Goal: Task Accomplishment & Management: Use online tool/utility

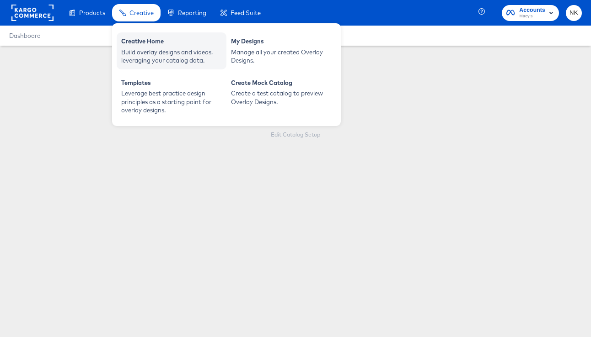
click at [134, 44] on div "Creative Home" at bounding box center [171, 42] width 101 height 11
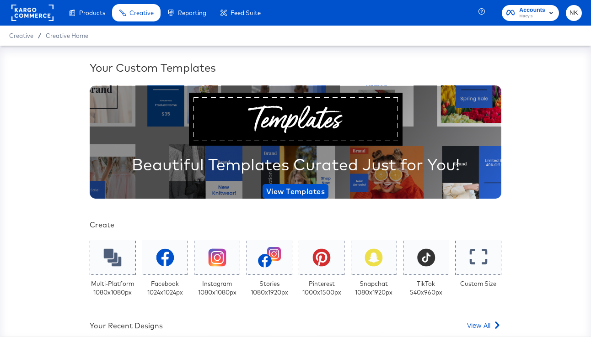
scroll to position [195, 0]
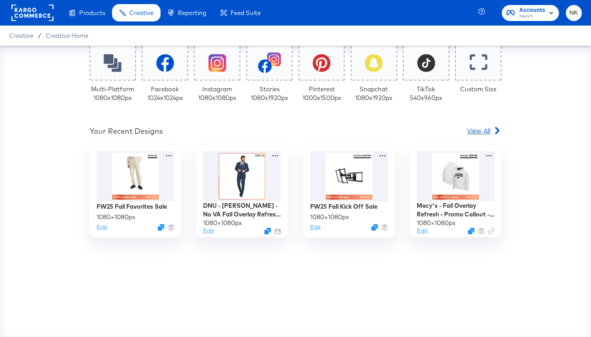
click at [479, 129] on span "View All" at bounding box center [478, 130] width 23 height 9
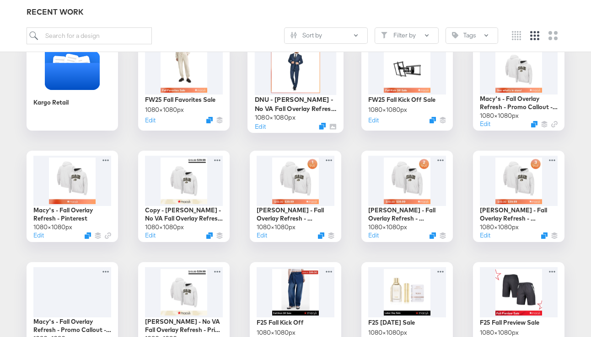
scroll to position [170, 0]
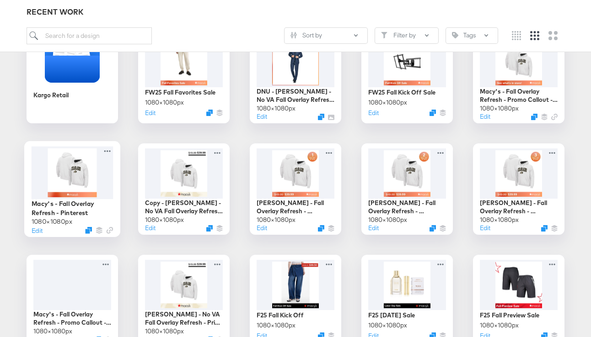
click at [85, 182] on div at bounding box center [73, 172] width 82 height 53
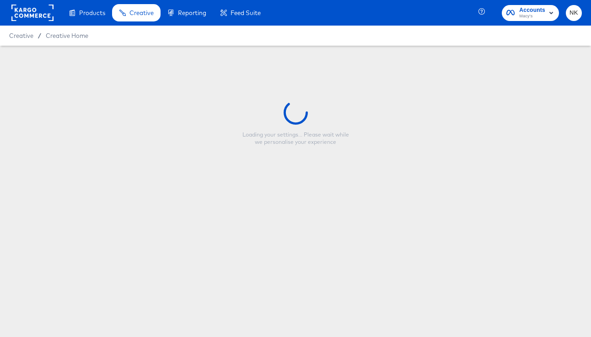
type input "Macy's - Fall Overlay Refresh - Pinterest"
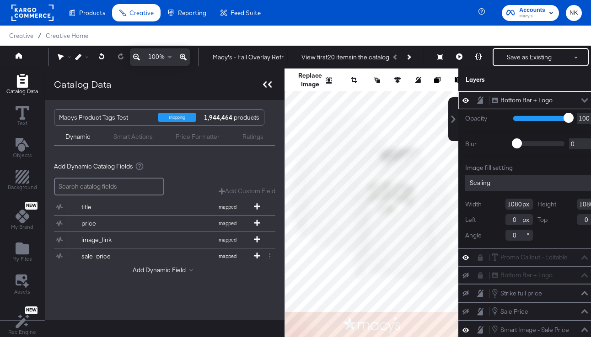
click at [263, 90] on div at bounding box center [267, 84] width 16 height 13
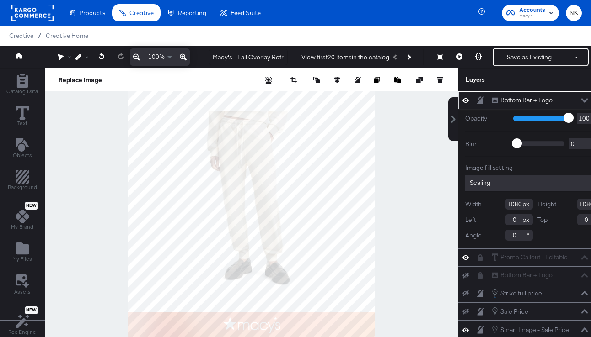
click at [403, 150] on div at bounding box center [251, 215] width 413 height 292
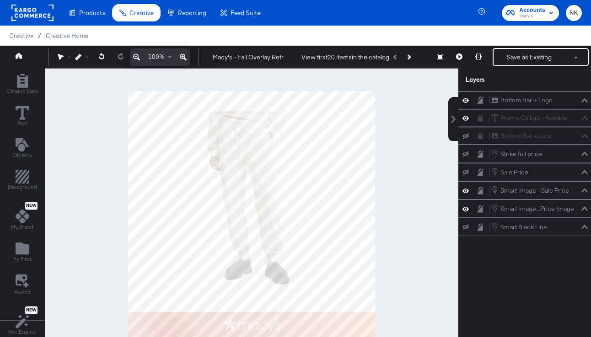
click at [418, 198] on div at bounding box center [251, 215] width 413 height 292
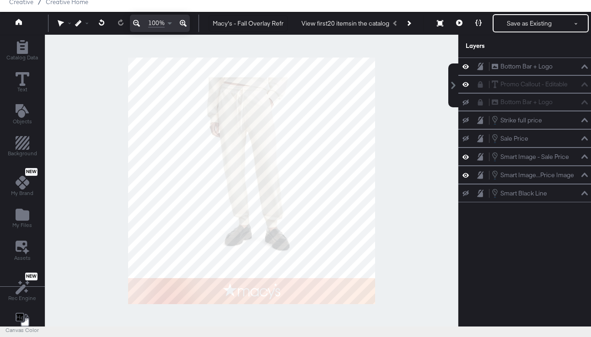
scroll to position [34, 20]
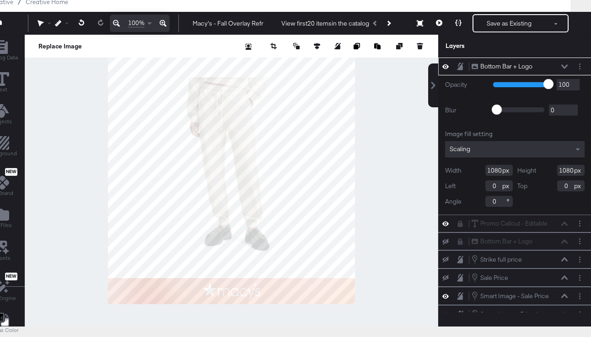
click at [418, 215] on div at bounding box center [231, 181] width 413 height 292
click at [398, 181] on div at bounding box center [231, 181] width 413 height 292
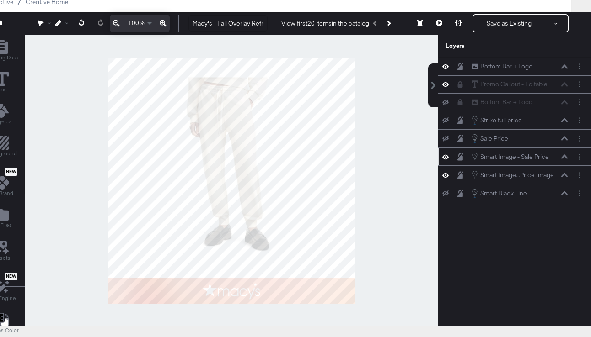
click at [444, 159] on icon at bounding box center [445, 157] width 6 height 8
click at [444, 159] on icon at bounding box center [445, 157] width 6 height 6
click at [444, 171] on button at bounding box center [445, 175] width 7 height 9
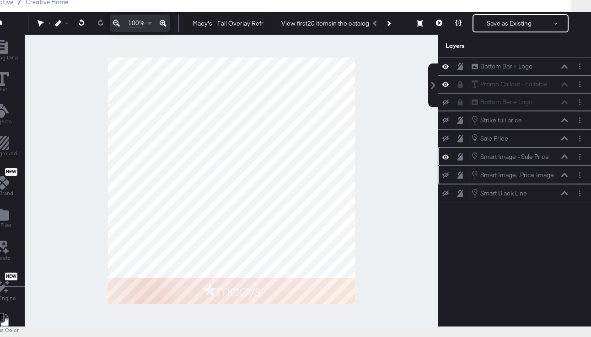
click at [444, 171] on div at bounding box center [448, 174] width 13 height 7
click at [443, 176] on icon at bounding box center [445, 175] width 6 height 6
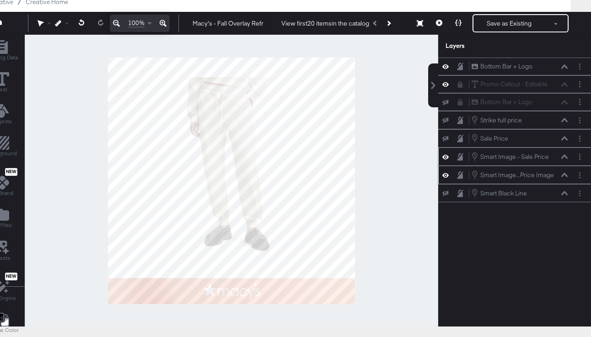
click at [562, 174] on icon at bounding box center [564, 175] width 6 height 5
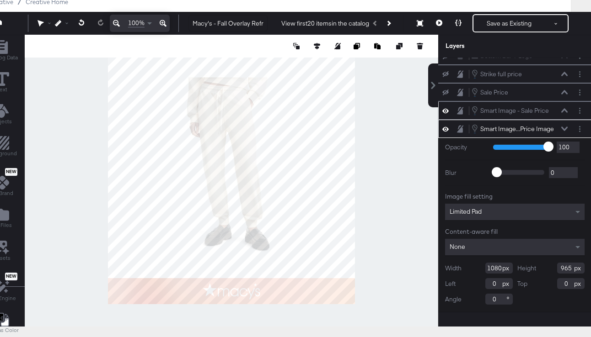
click at [377, 199] on div at bounding box center [231, 181] width 413 height 292
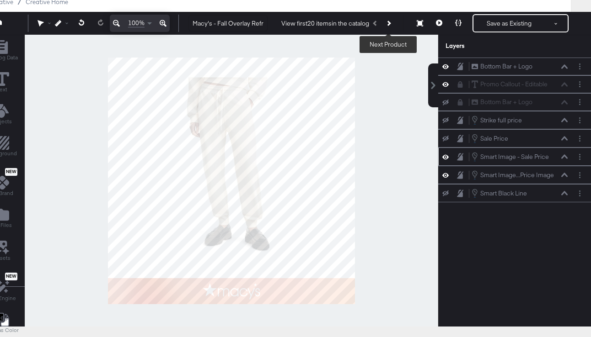
click at [389, 23] on icon "Next Product" at bounding box center [387, 23] width 5 height 5
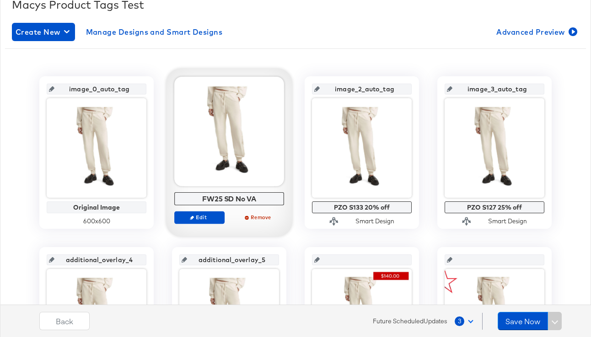
scroll to position [135, 0]
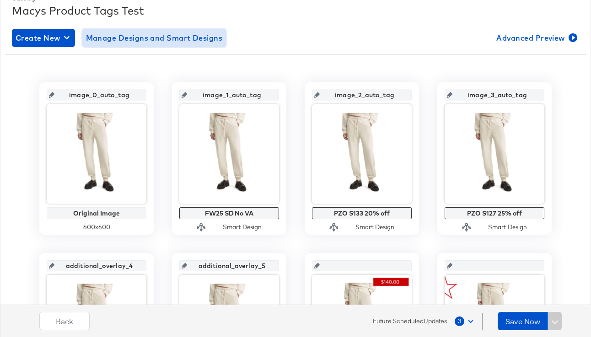
click at [166, 36] on span "Manage Designs and Smart Designs" at bounding box center [154, 38] width 137 height 13
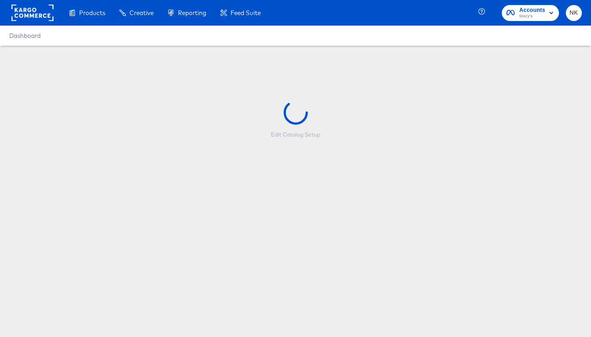
click at [37, 10] on rect at bounding box center [32, 13] width 42 height 16
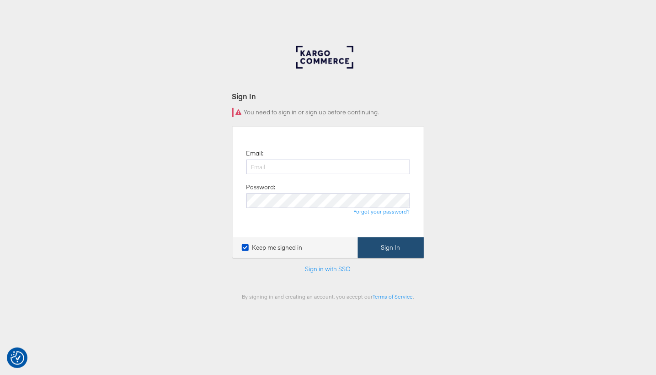
type input "niall.kavanagh@kargo.com"
click at [395, 251] on button "Sign In" at bounding box center [391, 247] width 66 height 21
